Goal: Information Seeking & Learning: Find specific fact

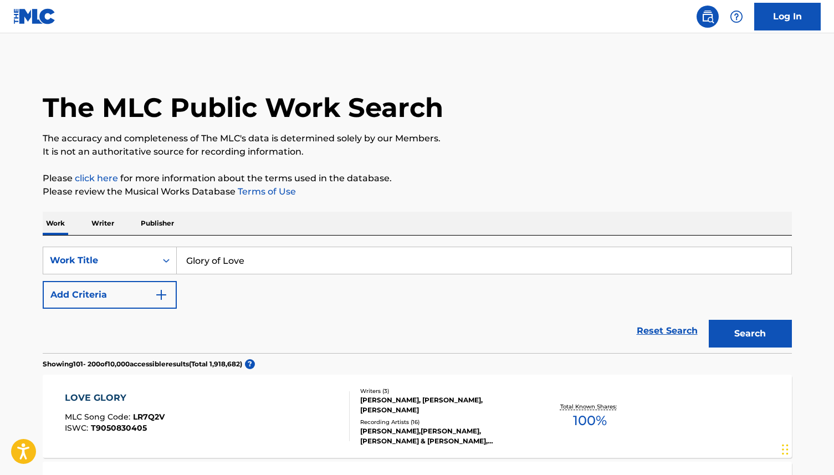
click at [103, 227] on p "Writer" at bounding box center [102, 223] width 29 height 23
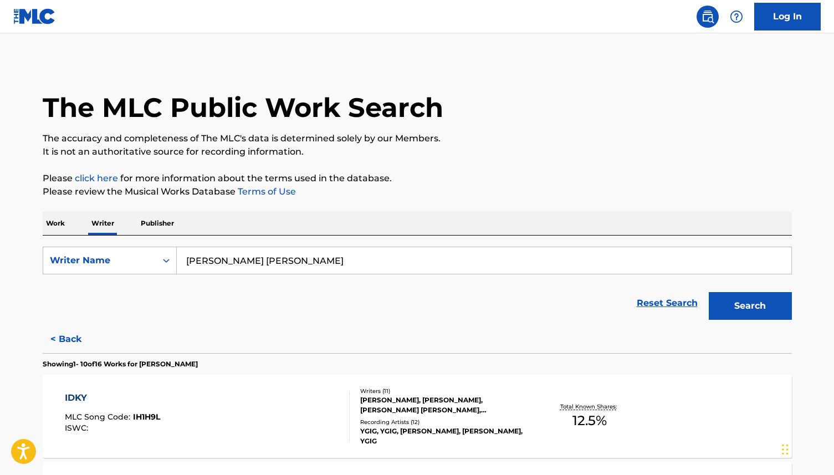
drag, startPoint x: 317, startPoint y: 267, endPoint x: 185, endPoint y: 255, distance: 133.0
click at [185, 257] on input "KATHRYN JEWEL THORNE" at bounding box center [484, 260] width 615 height 27
type input "[PERSON_NAME]"
click at [709, 292] on button "Search" at bounding box center [750, 306] width 83 height 28
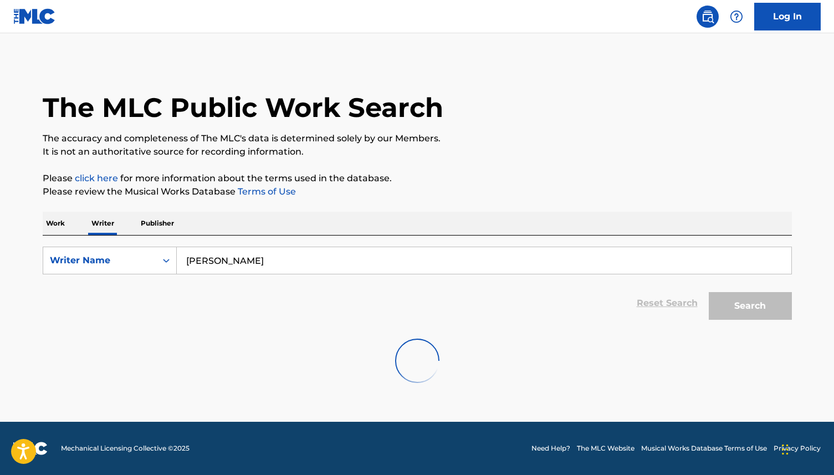
click at [52, 227] on p "Work" at bounding box center [55, 223] width 25 height 23
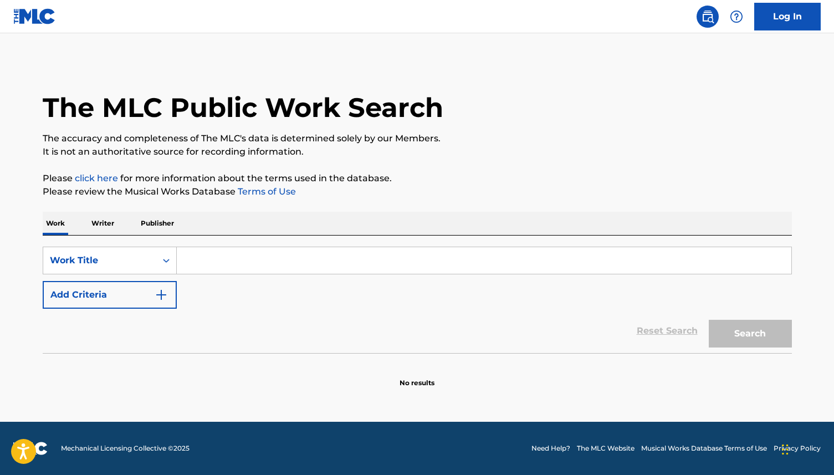
click at [236, 264] on input "Search Form" at bounding box center [484, 260] width 615 height 27
type input "Glory of Love"
click at [759, 337] on button "Search" at bounding box center [750, 334] width 83 height 28
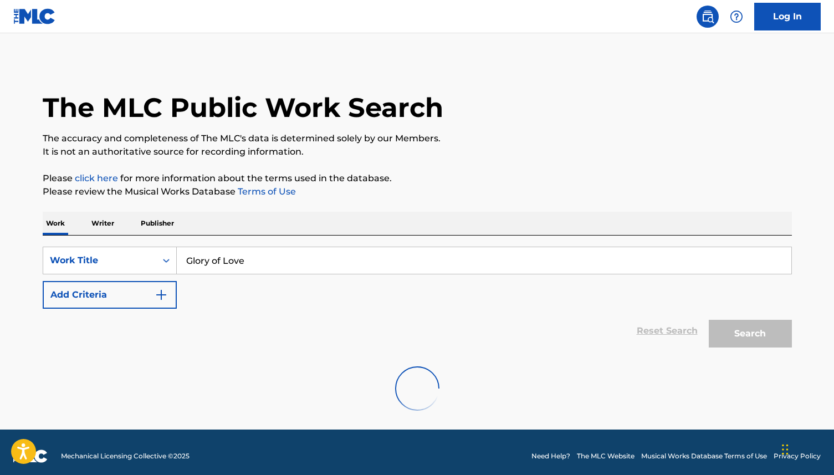
scroll to position [8, 0]
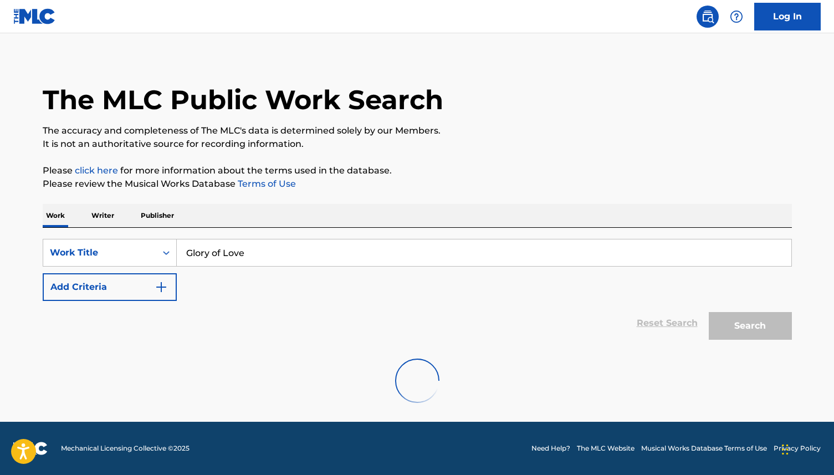
click at [738, 331] on div "Search" at bounding box center [747, 323] width 89 height 44
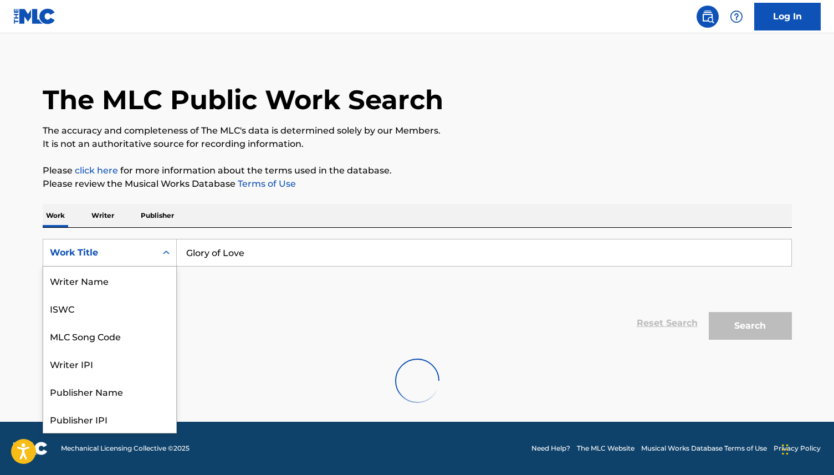
scroll to position [55, 0]
click at [166, 251] on icon "Search Form" at bounding box center [166, 252] width 11 height 11
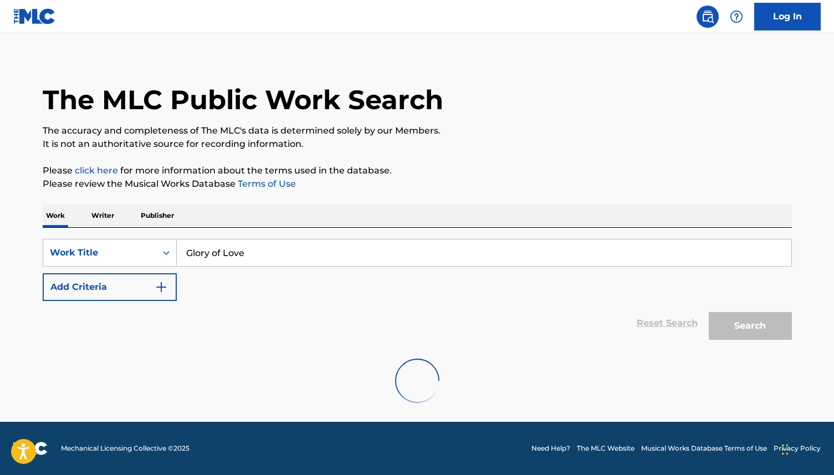
click at [166, 250] on icon "Search Form" at bounding box center [166, 252] width 11 height 11
click at [252, 257] on input "Glory of Love" at bounding box center [484, 252] width 615 height 27
click at [106, 213] on p "Writer" at bounding box center [102, 215] width 29 height 23
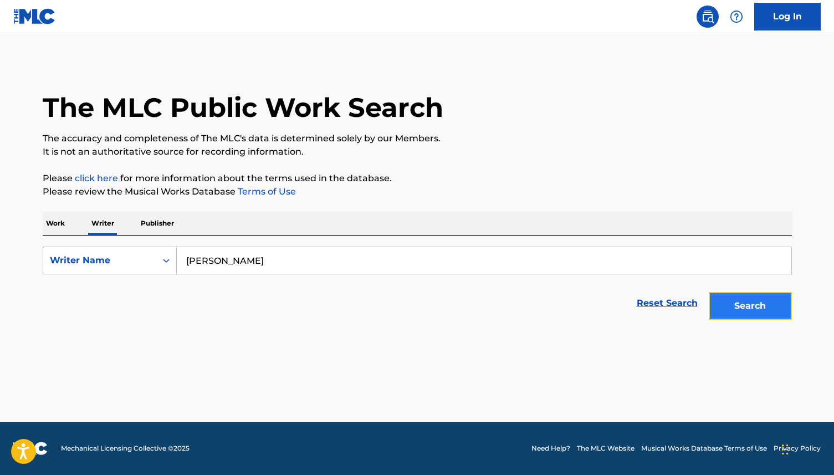
click at [732, 302] on button "Search" at bounding box center [750, 306] width 83 height 28
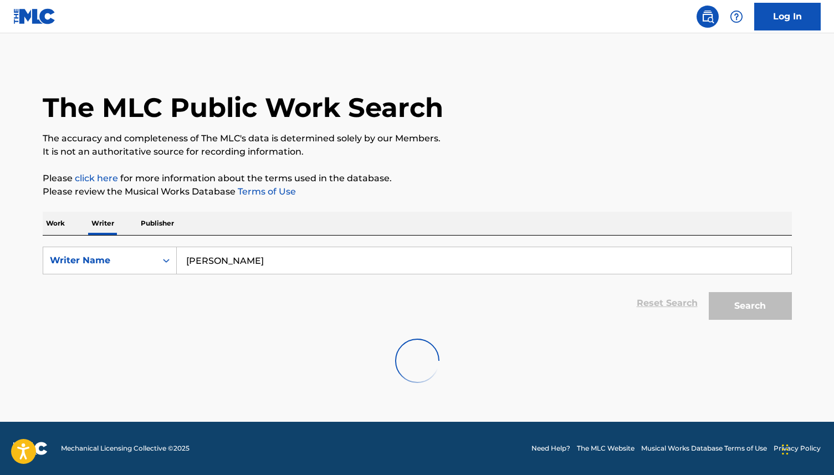
click at [34, 21] on img at bounding box center [34, 16] width 43 height 16
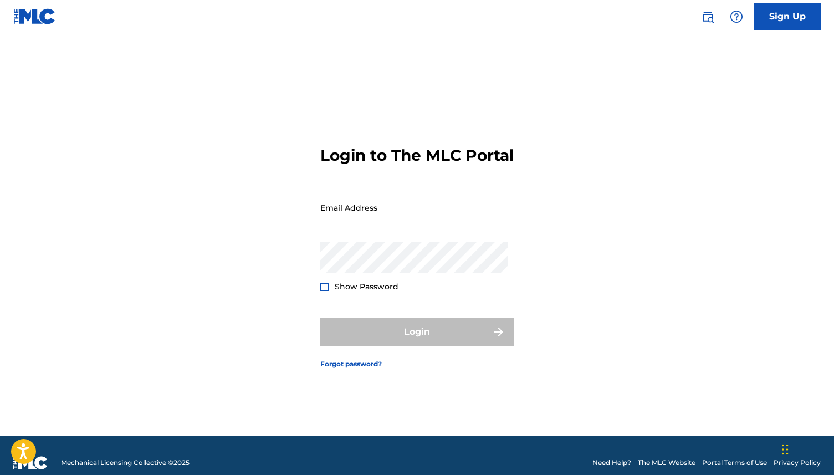
click at [26, 21] on img at bounding box center [34, 16] width 43 height 16
click at [26, 20] on img at bounding box center [34, 16] width 43 height 16
click at [45, 8] on img at bounding box center [34, 16] width 43 height 16
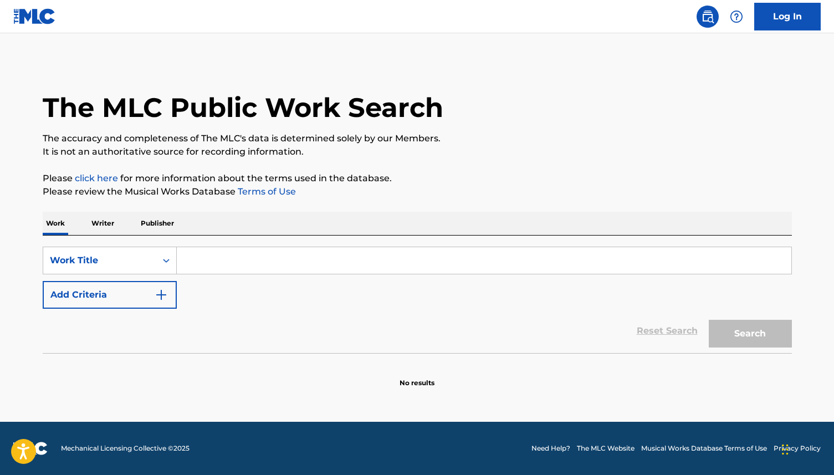
click at [198, 266] on input "Search Form" at bounding box center [484, 260] width 615 height 27
type input "Glory of Love"
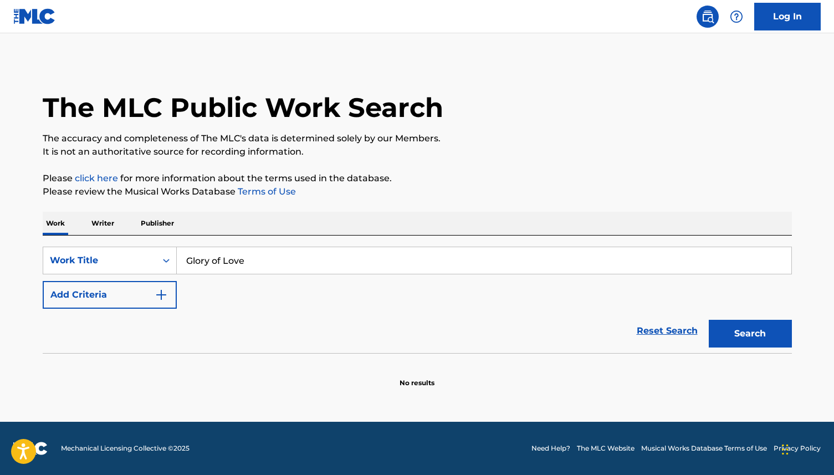
click at [113, 226] on p "Writer" at bounding box center [102, 223] width 29 height 23
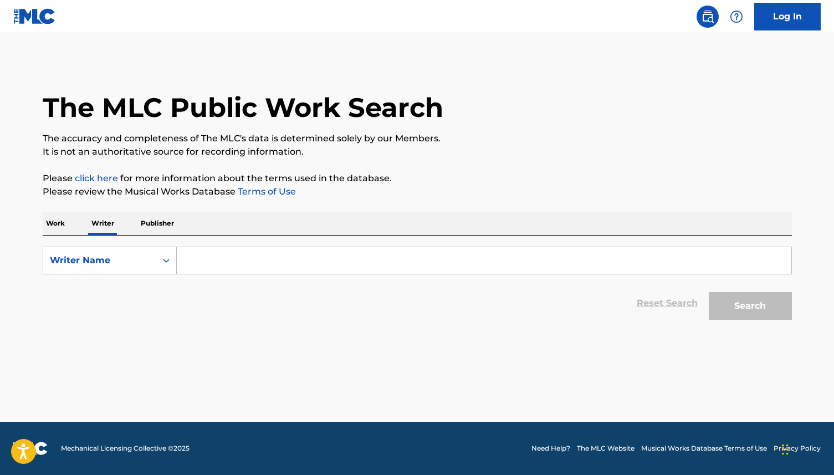
click at [211, 259] on input "Search Form" at bounding box center [484, 260] width 615 height 27
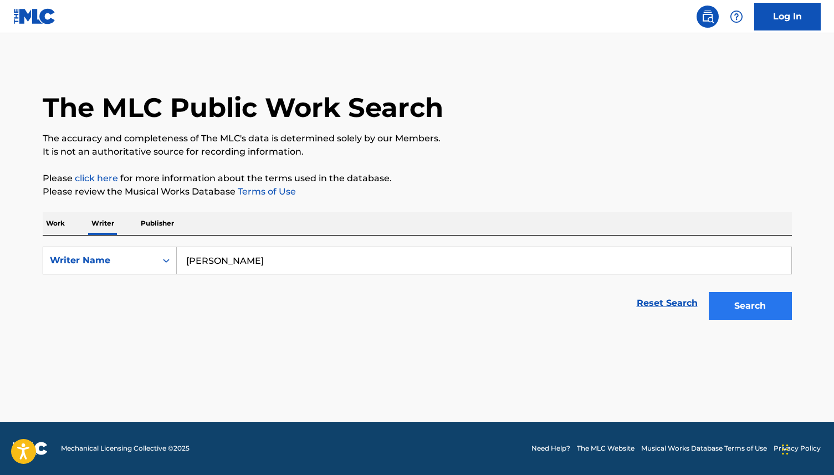
type input "[PERSON_NAME]"
click at [749, 305] on button "Search" at bounding box center [750, 306] width 83 height 28
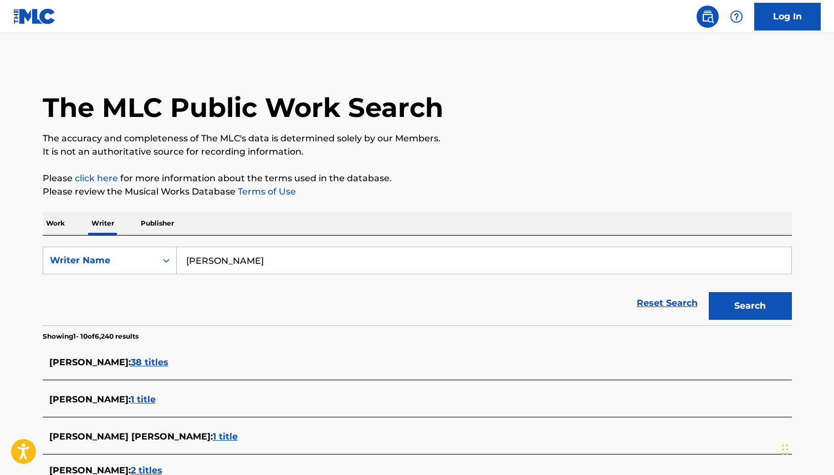
click at [131, 365] on span "38 titles" at bounding box center [150, 362] width 38 height 11
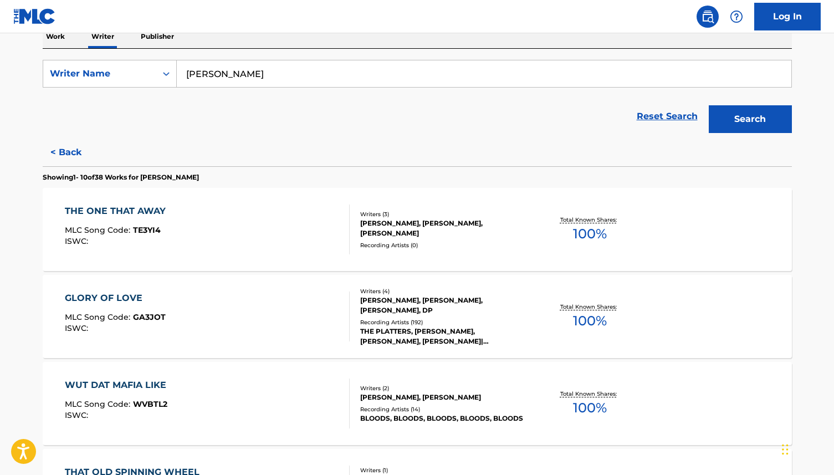
scroll to position [194, 0]
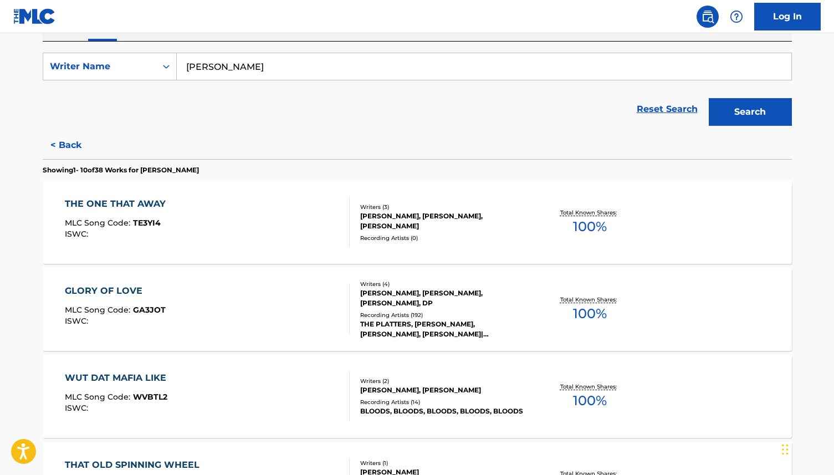
click at [387, 297] on div "[PERSON_NAME], [PERSON_NAME], [PERSON_NAME], DP" at bounding box center [443, 298] width 167 height 20
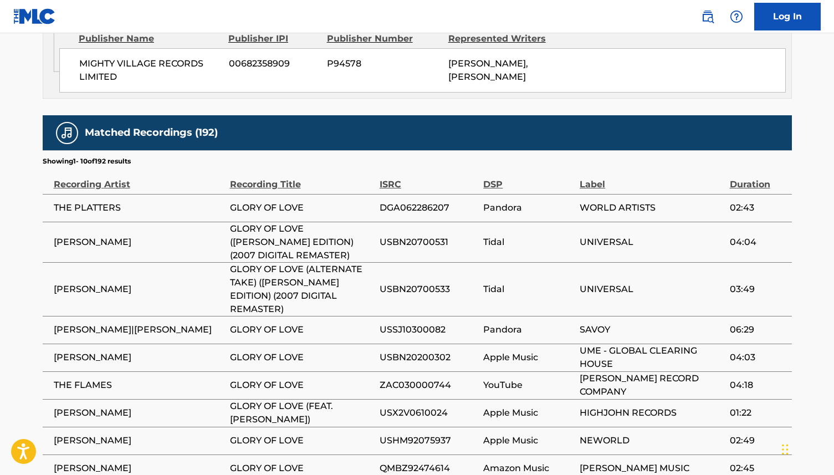
scroll to position [858, 0]
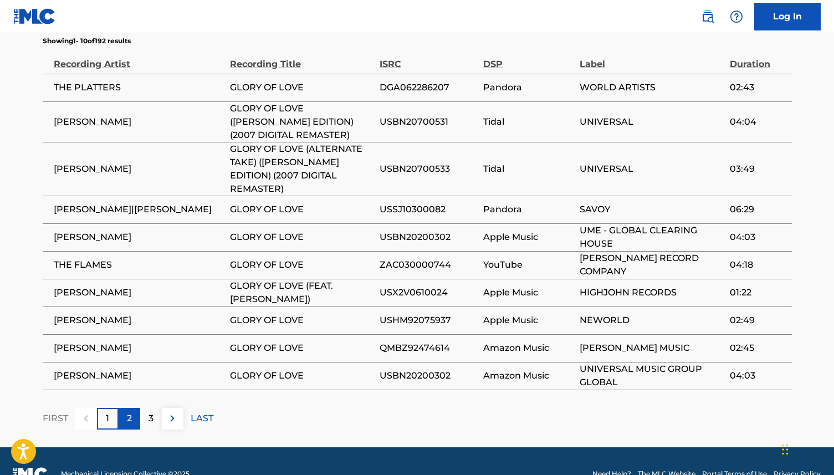
click at [130, 412] on p "2" at bounding box center [129, 418] width 5 height 13
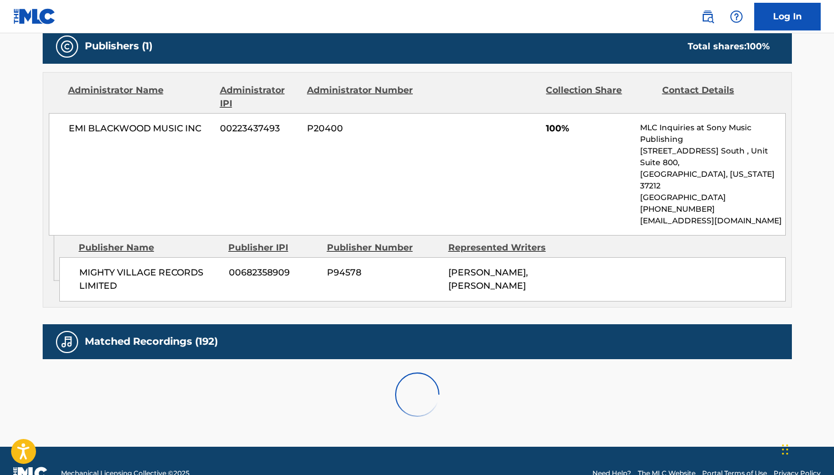
scroll to position [819, 0]
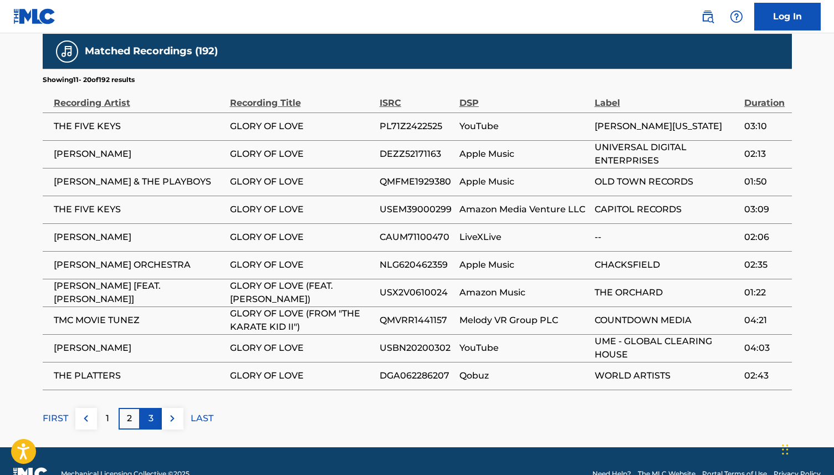
click at [149, 412] on p "3" at bounding box center [151, 418] width 5 height 13
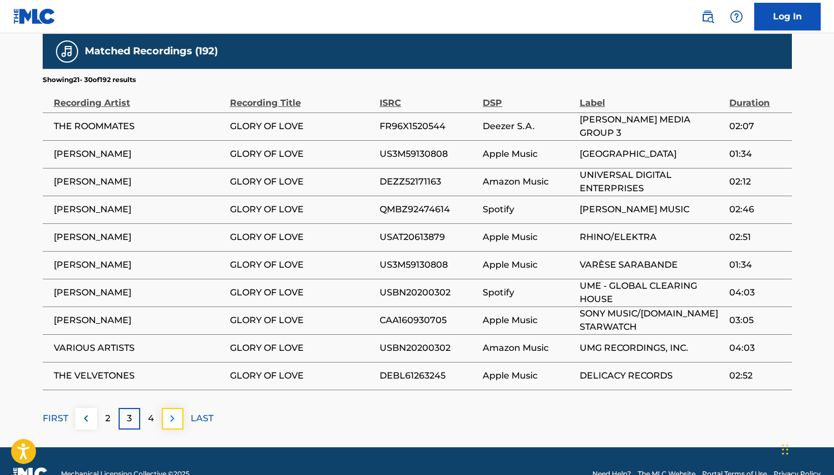
click at [175, 412] on img at bounding box center [172, 418] width 13 height 13
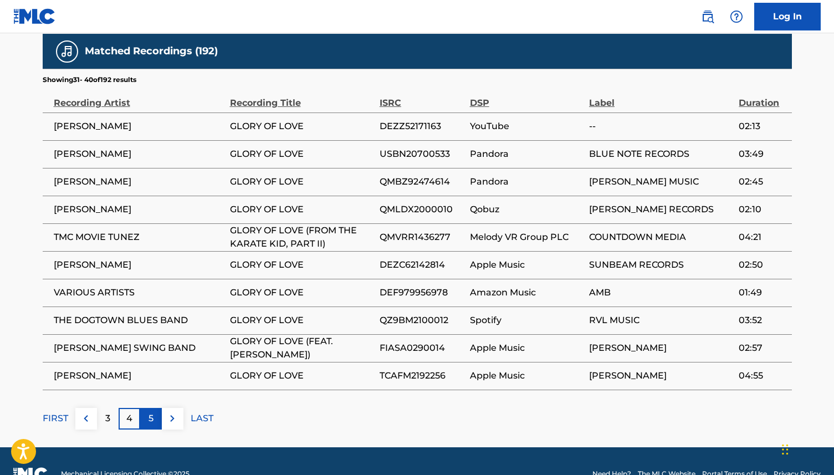
click at [154, 408] on div "5" at bounding box center [151, 419] width 22 height 22
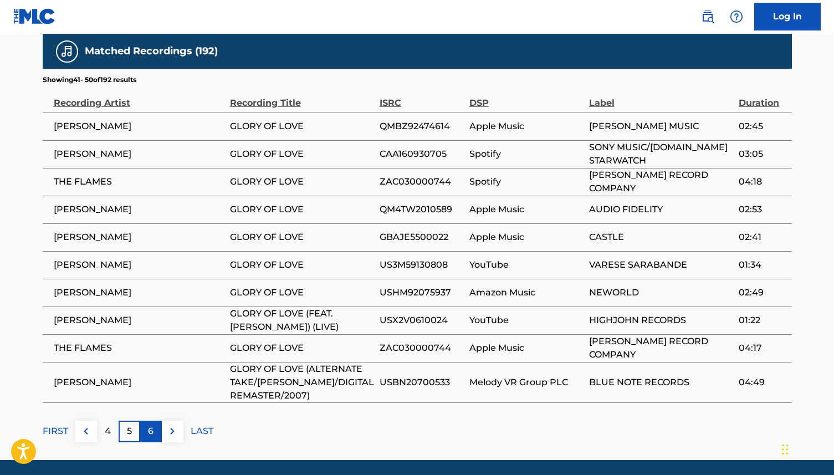
click at [152, 425] on p "6" at bounding box center [151, 431] width 6 height 13
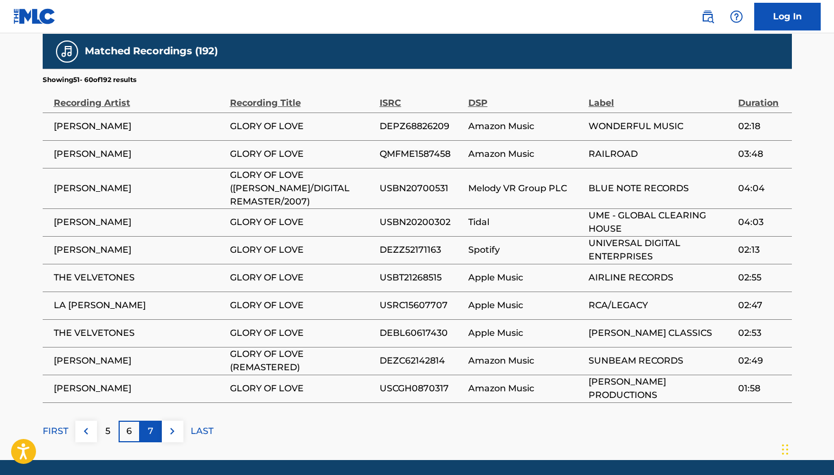
click at [149, 425] on p "7" at bounding box center [151, 431] width 6 height 13
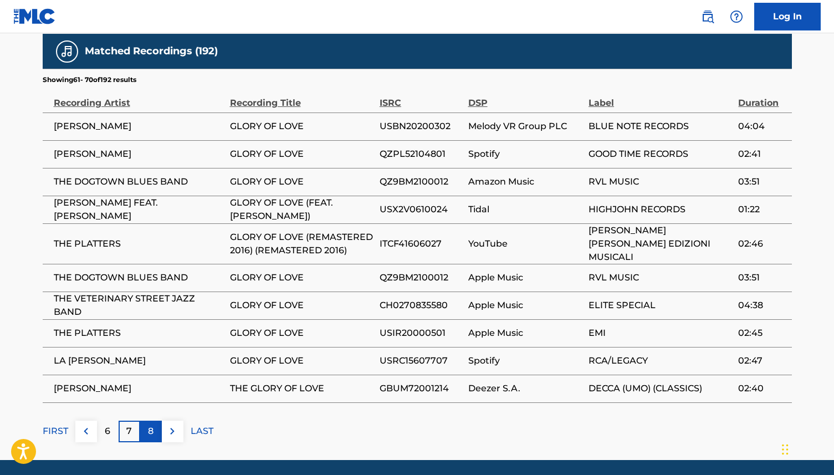
click at [147, 421] on div "8" at bounding box center [151, 432] width 22 height 22
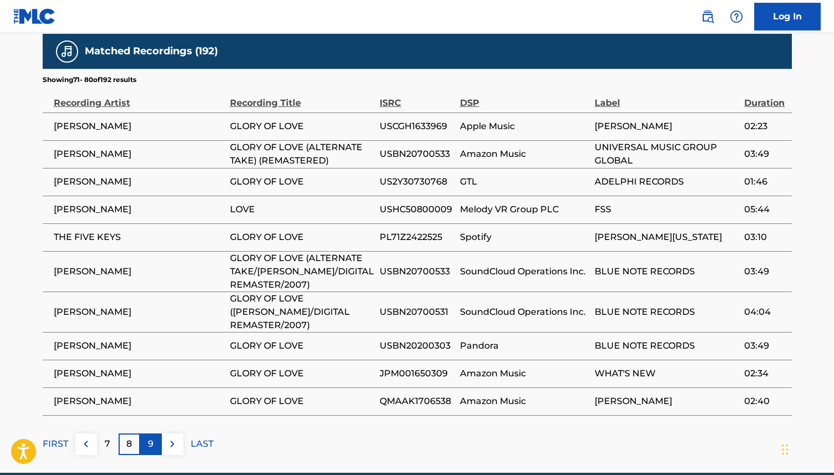
click at [155, 433] on div "9" at bounding box center [151, 444] width 22 height 22
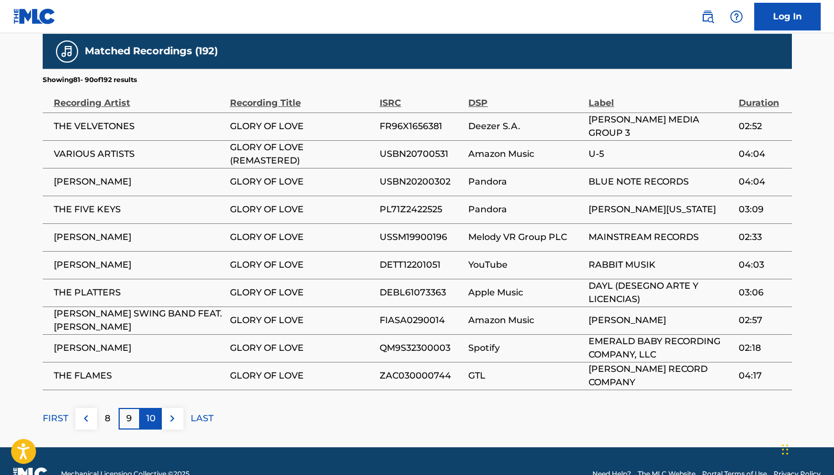
click at [147, 412] on p "10" at bounding box center [150, 418] width 9 height 13
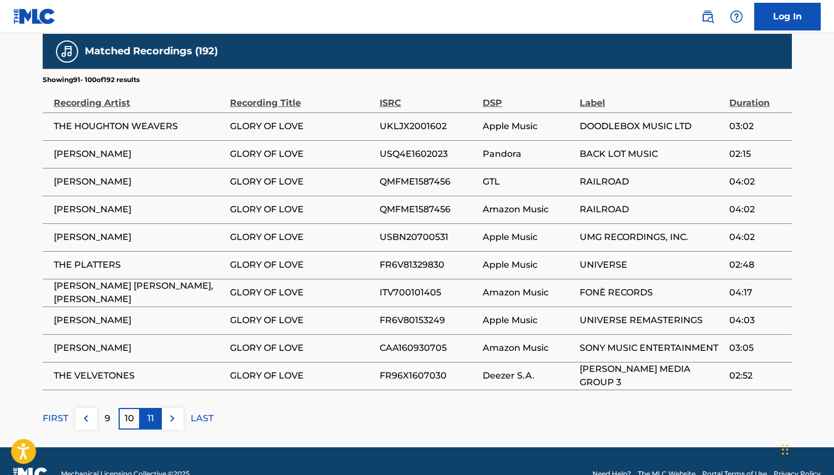
click at [151, 412] on p "11" at bounding box center [150, 418] width 7 height 13
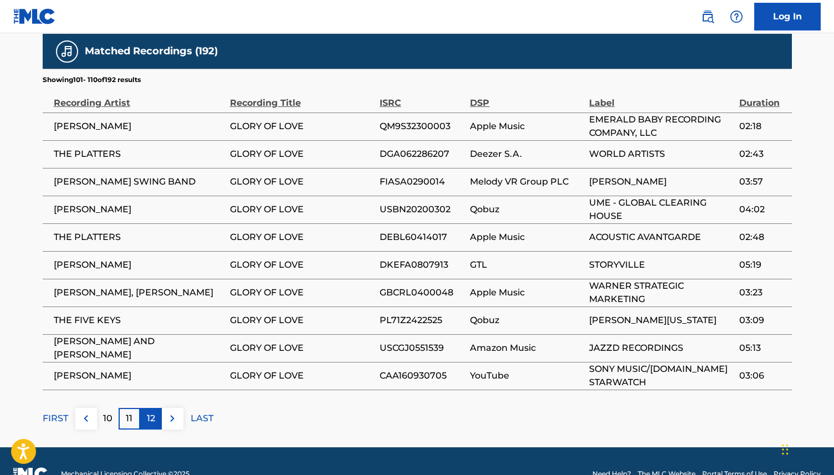
click at [152, 412] on p "12" at bounding box center [151, 418] width 8 height 13
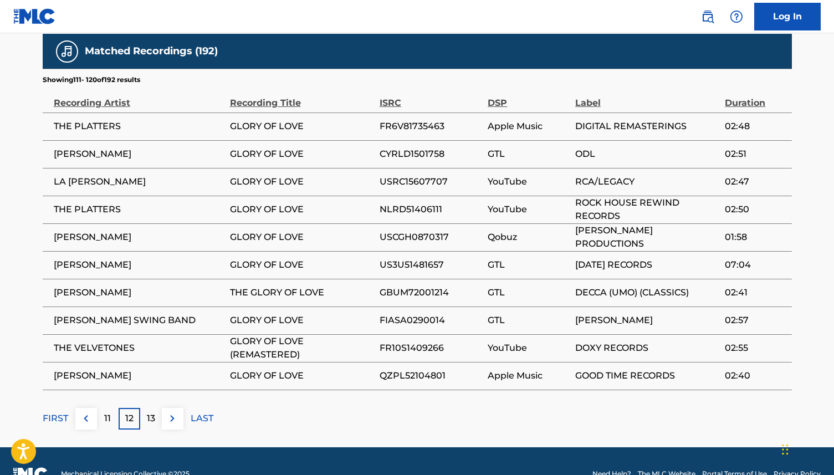
click at [152, 412] on p "13" at bounding box center [151, 418] width 8 height 13
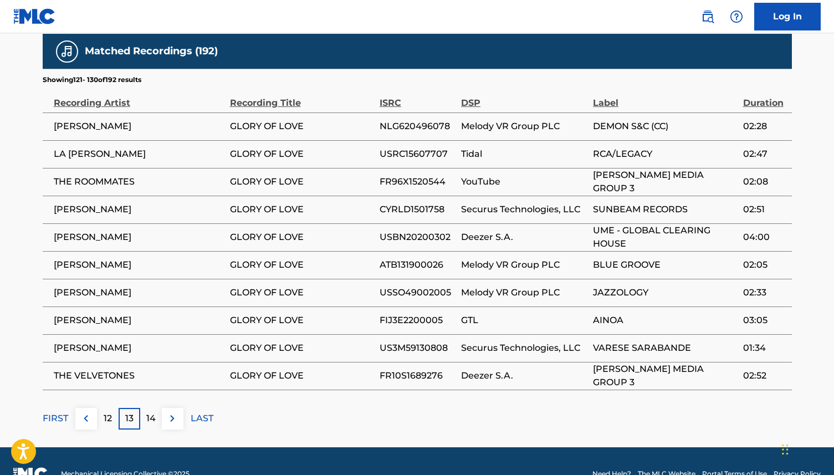
click at [152, 412] on p "14" at bounding box center [150, 418] width 9 height 13
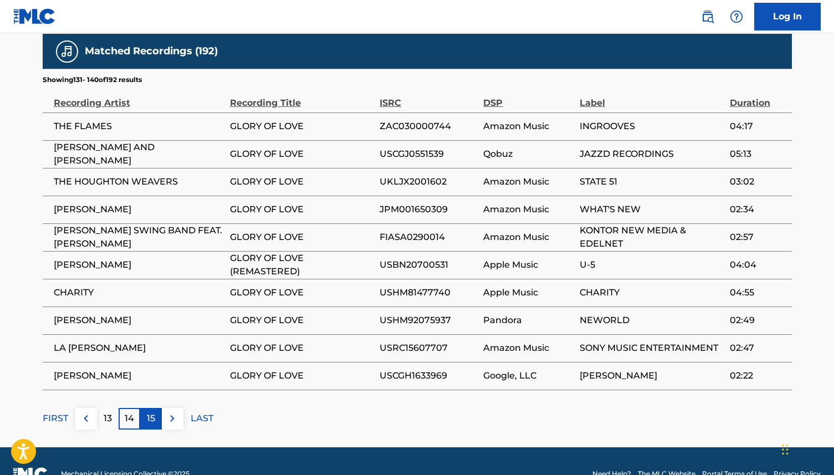
click at [151, 412] on p "15" at bounding box center [151, 418] width 8 height 13
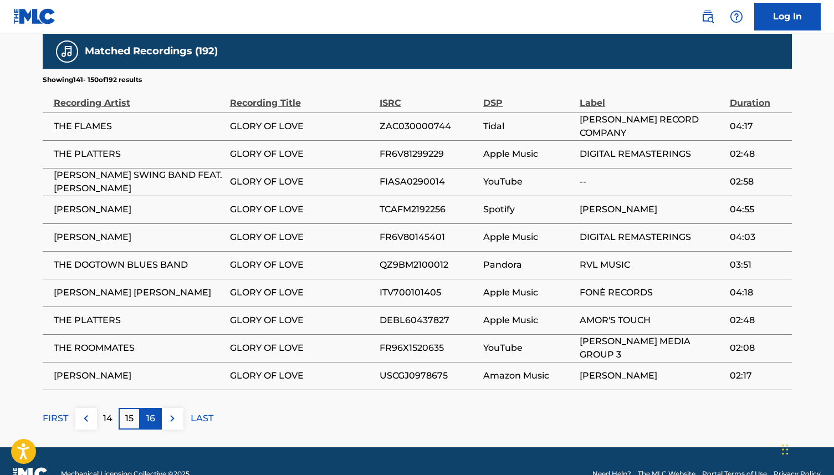
click at [151, 412] on p "16" at bounding box center [150, 418] width 9 height 13
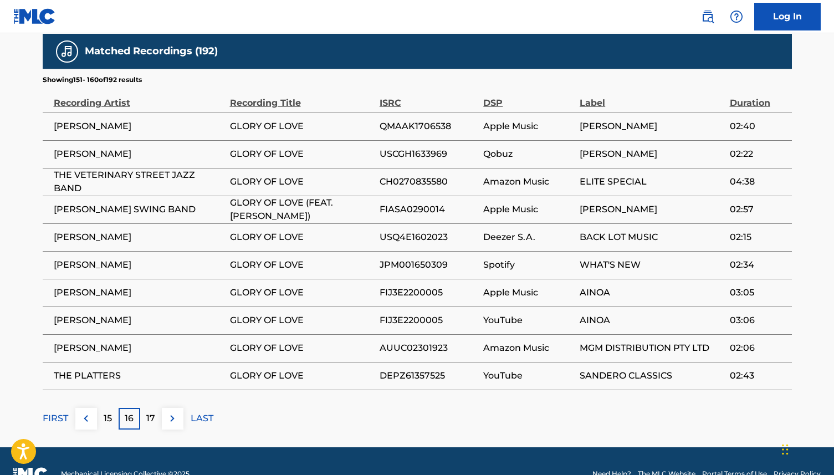
click at [151, 412] on p "17" at bounding box center [150, 418] width 9 height 13
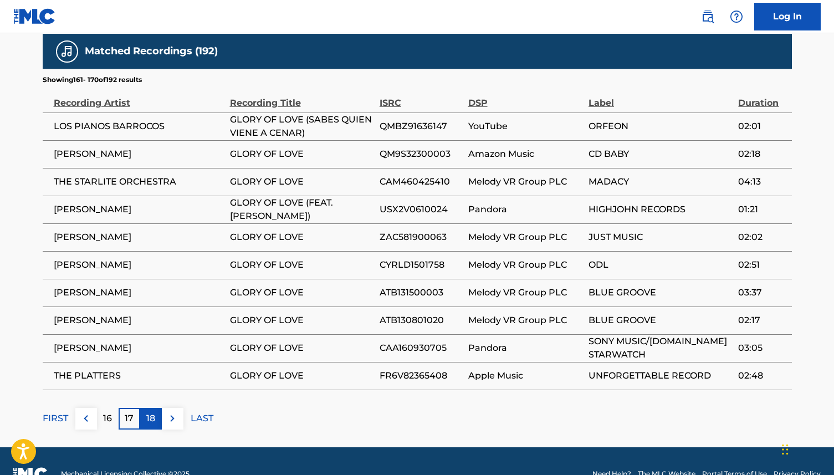
click at [152, 412] on p "18" at bounding box center [150, 418] width 9 height 13
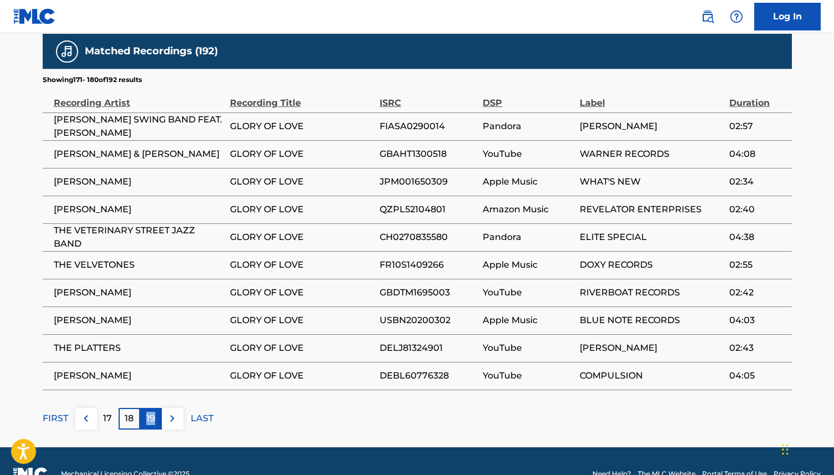
click at [152, 412] on p "19" at bounding box center [150, 418] width 9 height 13
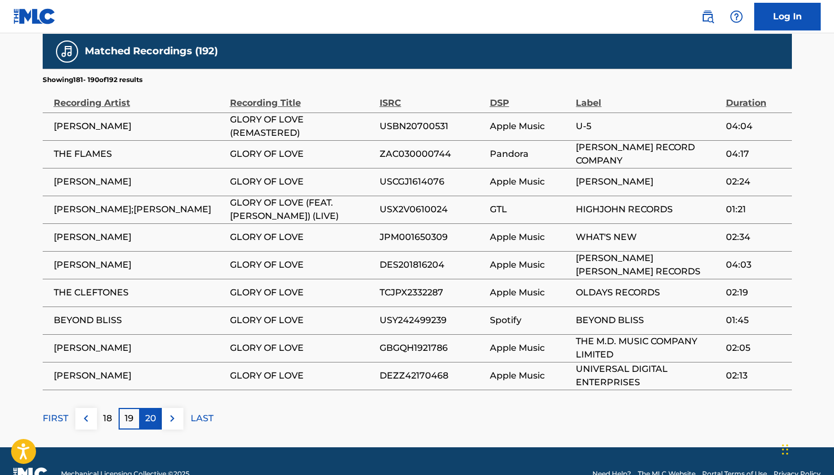
click at [152, 412] on p "20" at bounding box center [150, 418] width 11 height 13
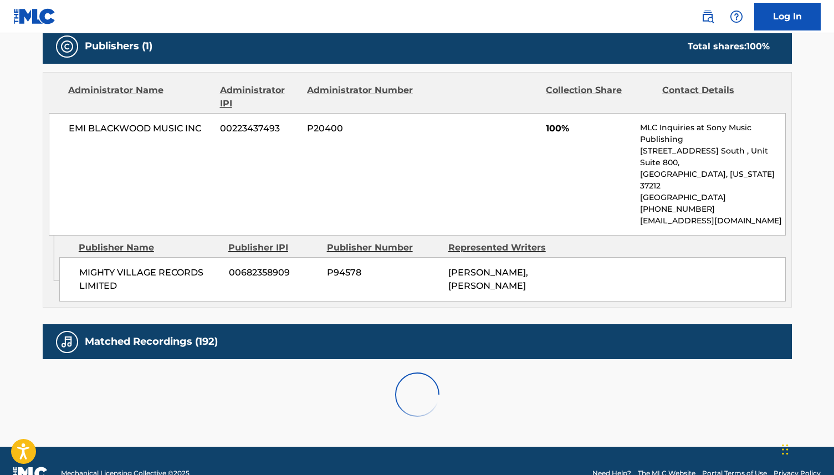
scroll to position [597, 0]
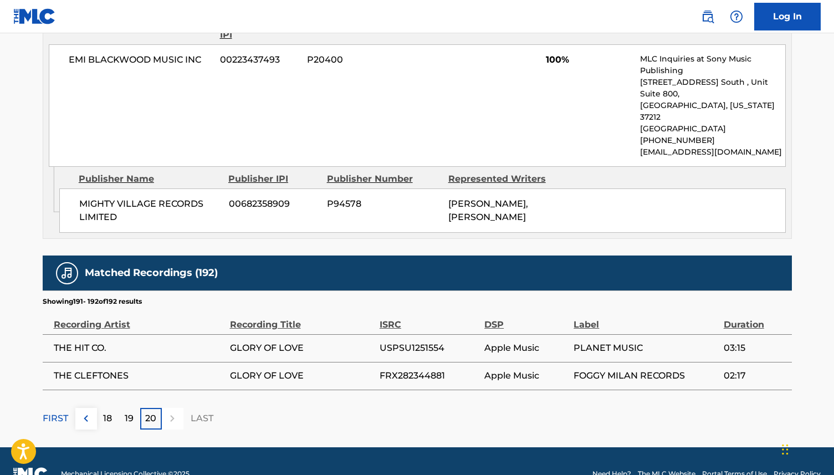
click at [53, 408] on div "FIRST" at bounding box center [55, 419] width 25 height 22
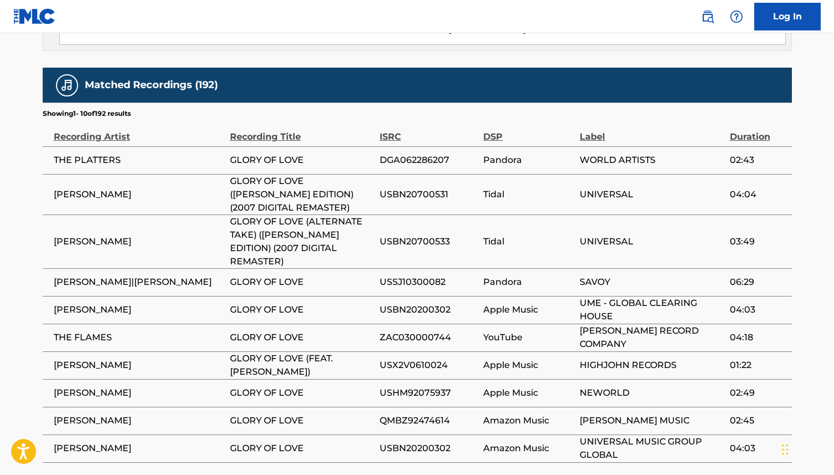
scroll to position [858, 0]
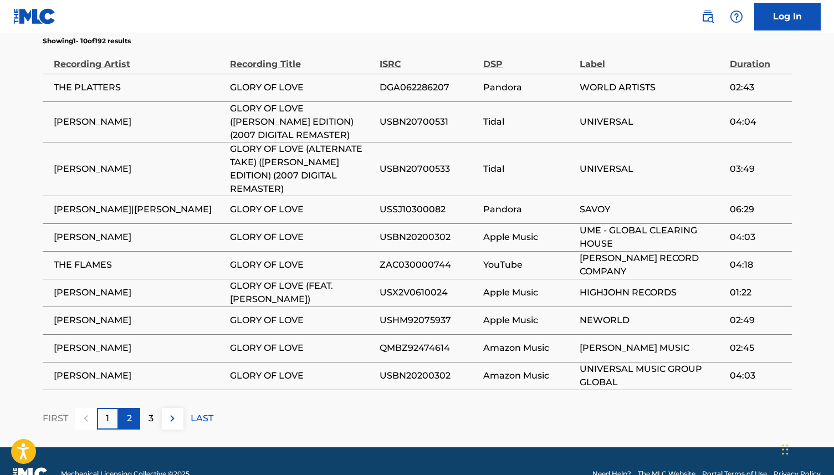
click at [124, 408] on div "2" at bounding box center [130, 419] width 22 height 22
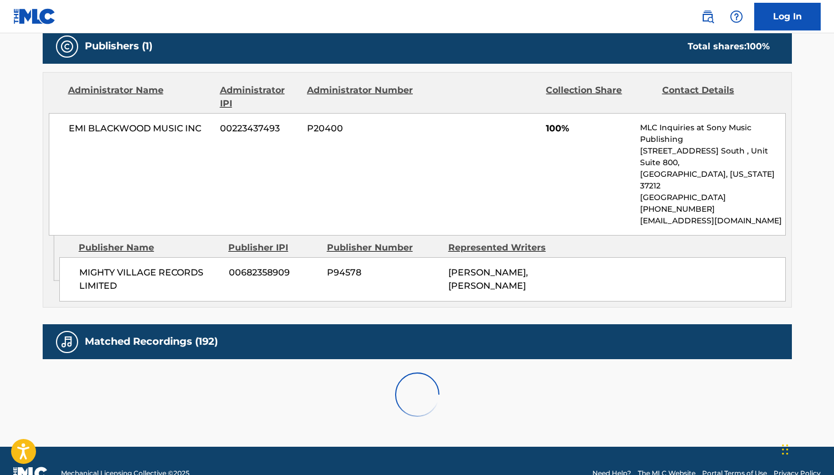
scroll to position [819, 0]
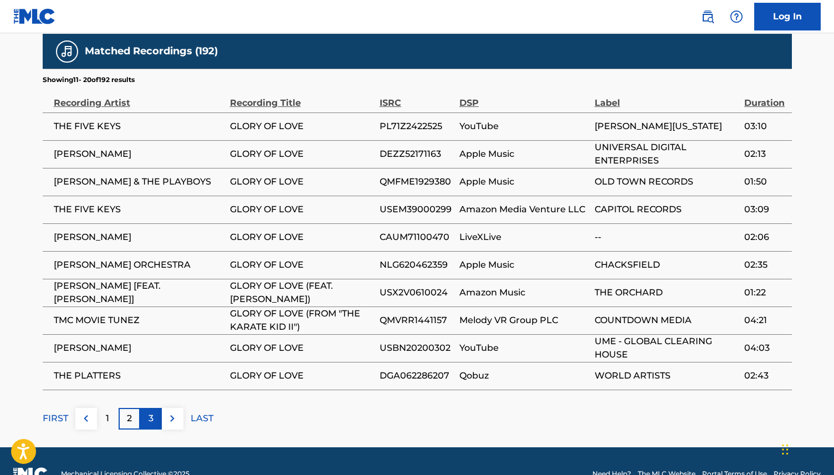
click at [149, 412] on p "3" at bounding box center [151, 418] width 5 height 13
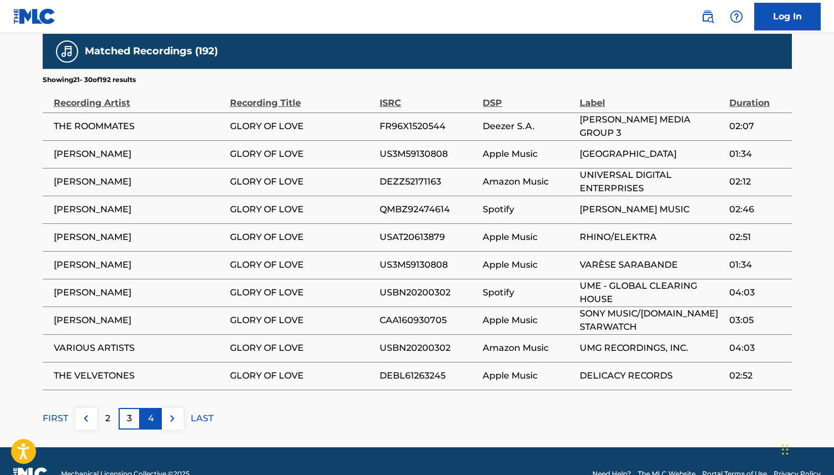
click at [149, 408] on div "4" at bounding box center [151, 419] width 22 height 22
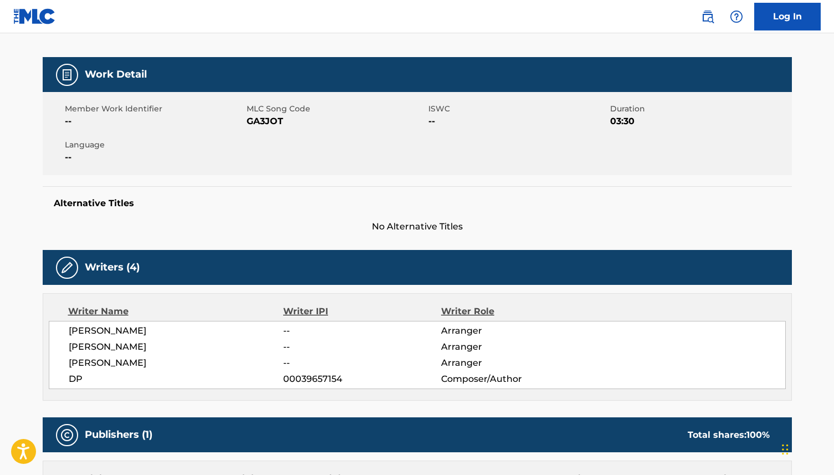
scroll to position [0, 0]
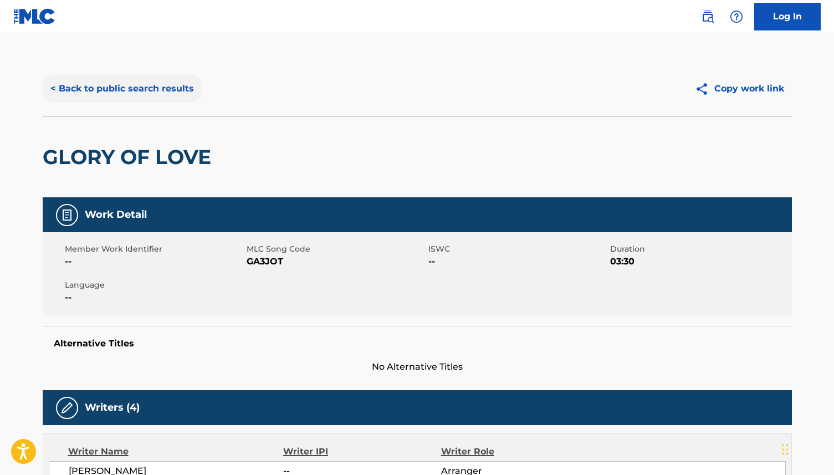
click at [90, 91] on button "< Back to public search results" at bounding box center [122, 89] width 159 height 28
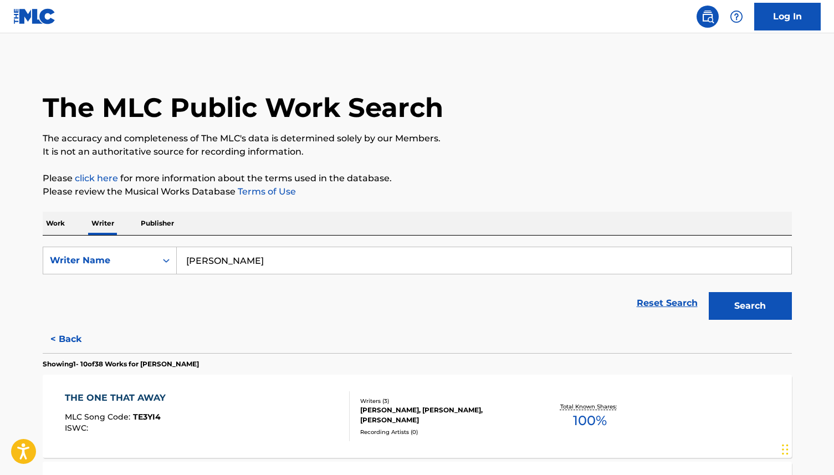
click at [54, 221] on p "Work" at bounding box center [55, 223] width 25 height 23
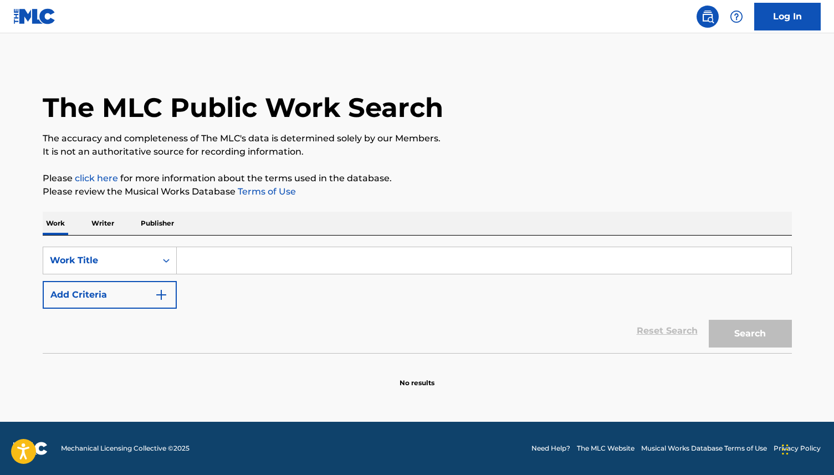
click at [186, 254] on input "Search Form" at bounding box center [484, 260] width 615 height 27
type input "Glory of Love"
click at [744, 337] on button "Search" at bounding box center [750, 334] width 83 height 28
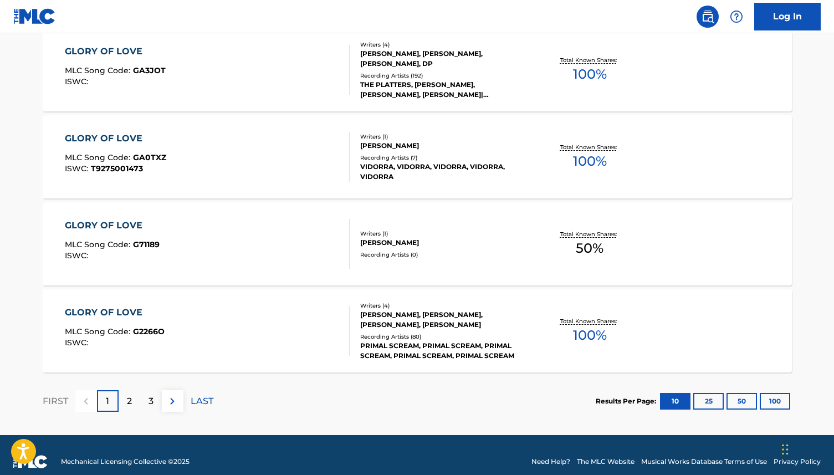
scroll to position [882, 0]
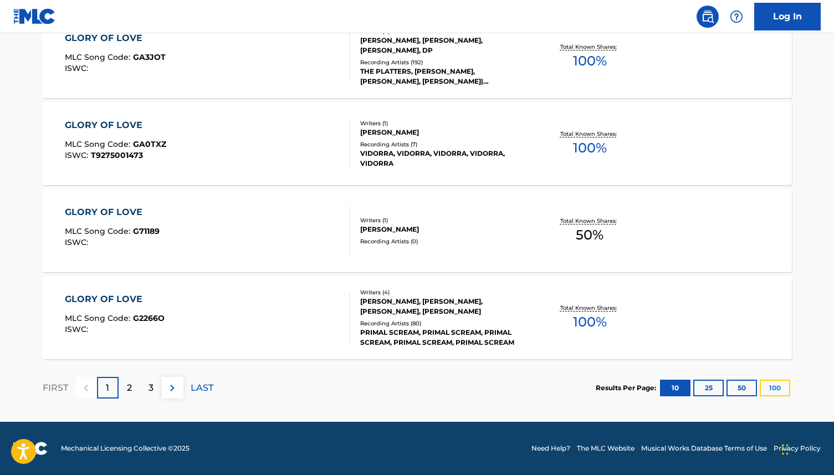
click at [774, 385] on button "100" at bounding box center [775, 388] width 30 height 17
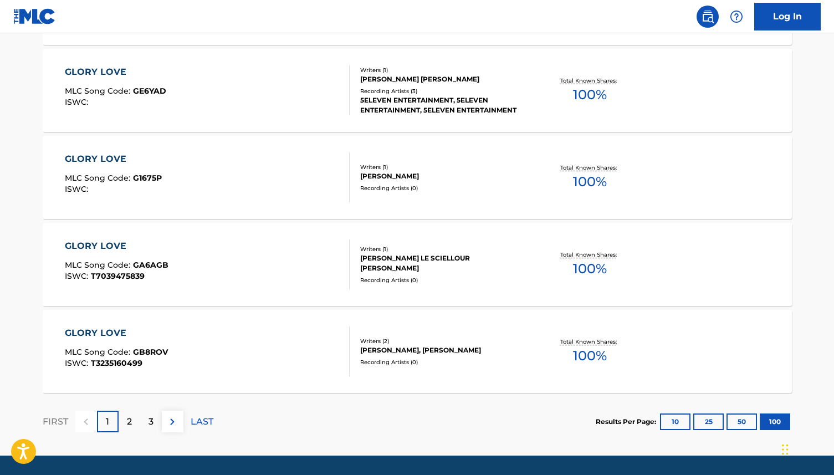
scroll to position [8713, 0]
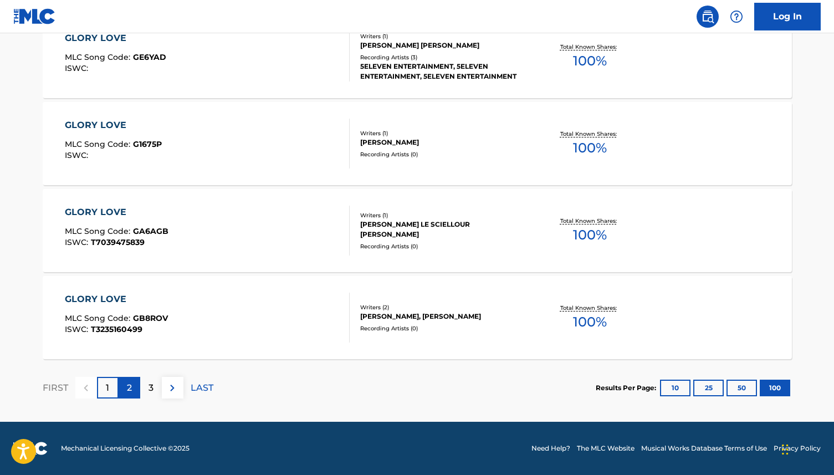
click at [128, 386] on p "2" at bounding box center [129, 387] width 5 height 13
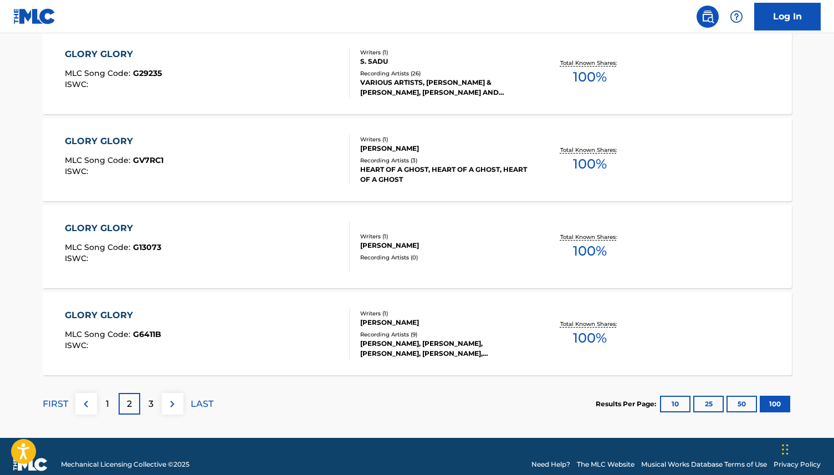
scroll to position [8694, 0]
